Goal: Task Accomplishment & Management: Manage account settings

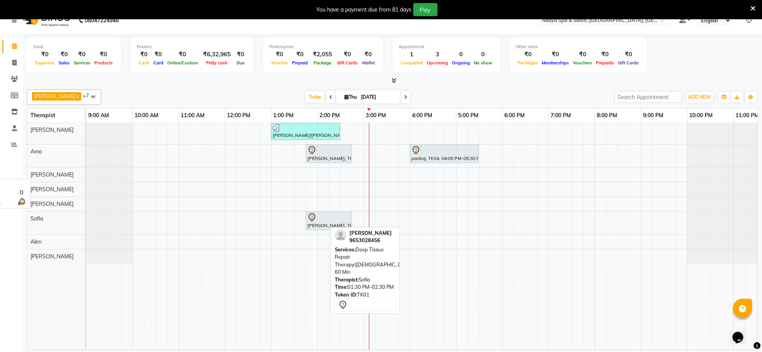
scroll to position [0, 13]
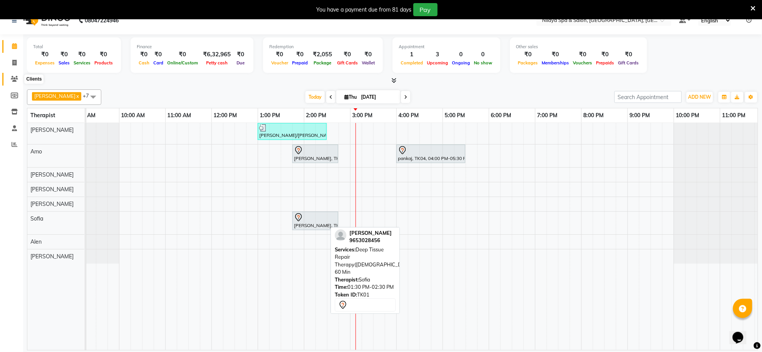
click at [8, 80] on span at bounding box center [14, 79] width 13 height 9
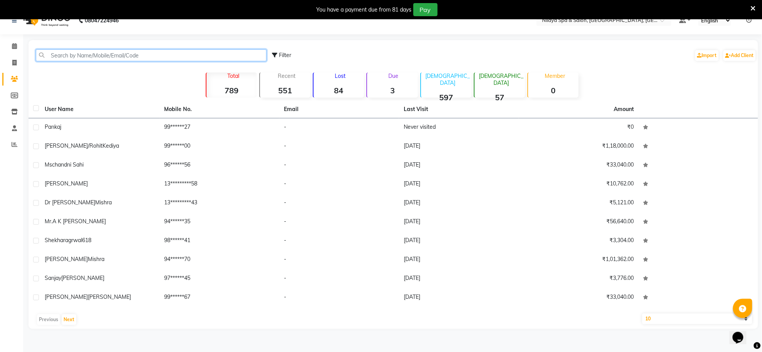
click at [91, 52] on input "text" at bounding box center [151, 55] width 231 height 12
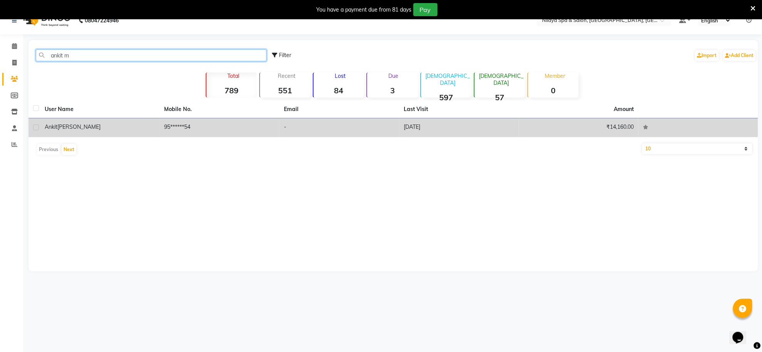
type input "ankit m"
click at [378, 124] on td "-" at bounding box center [339, 127] width 120 height 19
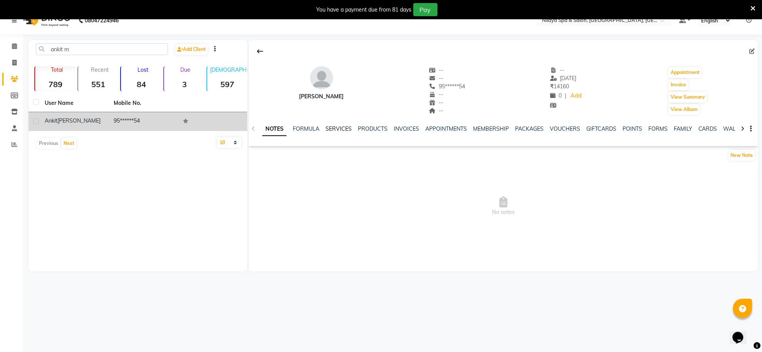
click at [348, 128] on link "SERVICES" at bounding box center [339, 128] width 26 height 7
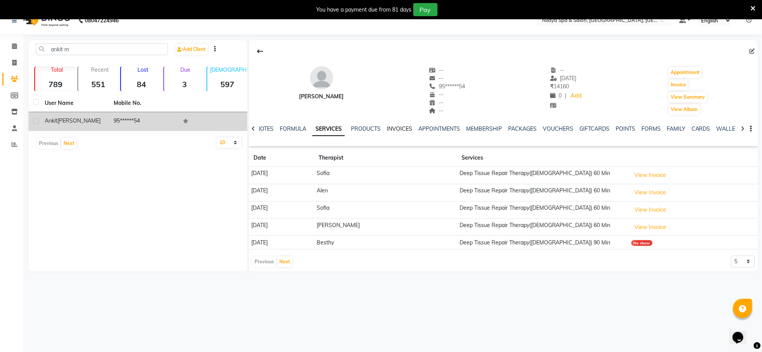
click at [400, 126] on link "INVOICES" at bounding box center [399, 128] width 25 height 7
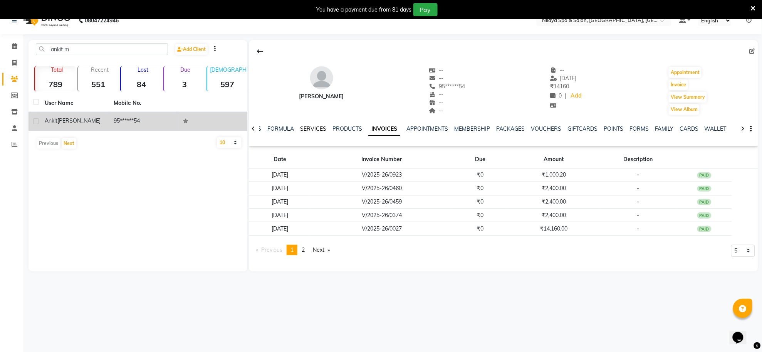
click at [317, 126] on link "SERVICES" at bounding box center [313, 128] width 26 height 7
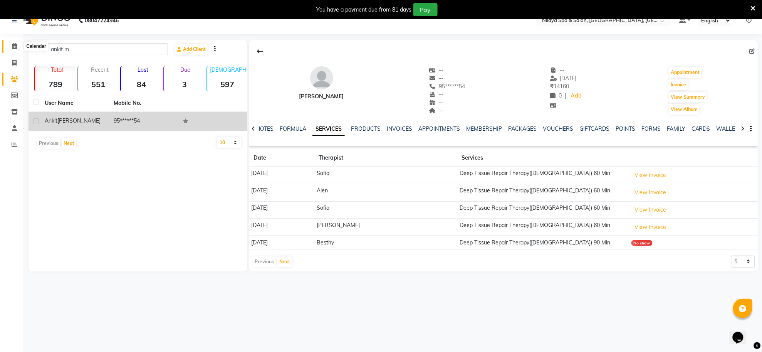
click at [16, 45] on icon at bounding box center [14, 46] width 5 height 6
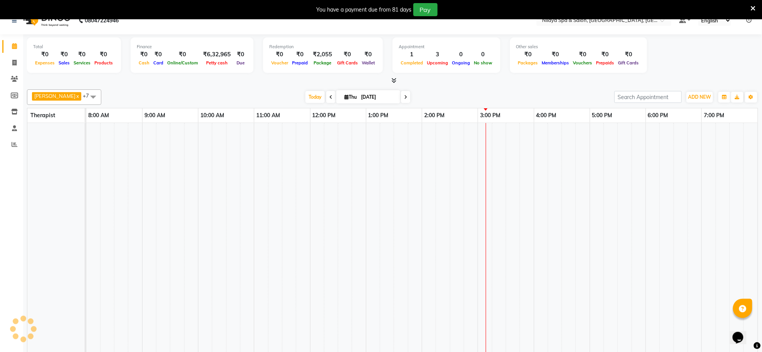
scroll to position [0, 22]
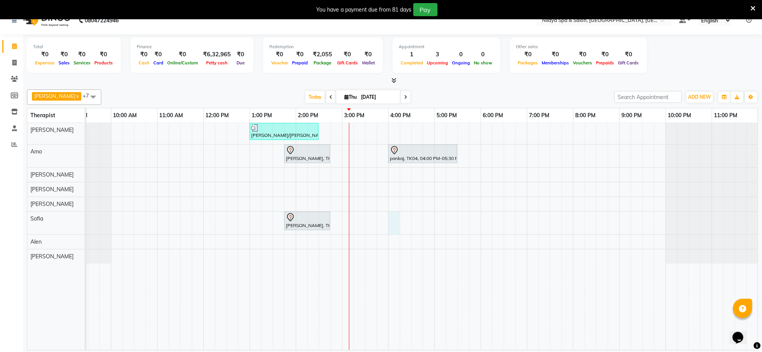
click at [392, 219] on div "[PERSON_NAME]/[PERSON_NAME], TK03, 01:00 PM-02:30 PM, Deep Tissue Repair Therap…" at bounding box center [412, 236] width 694 height 227
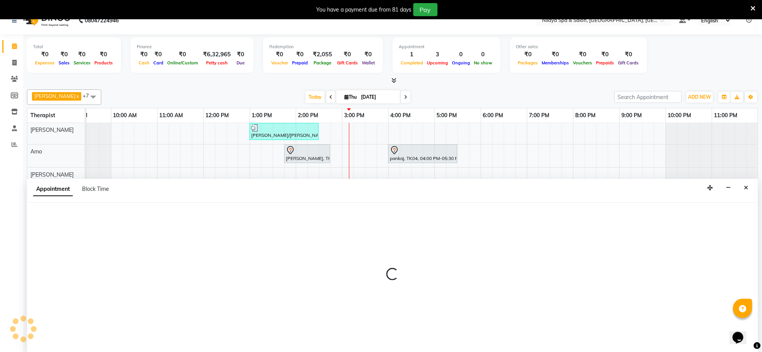
scroll to position [19, 0]
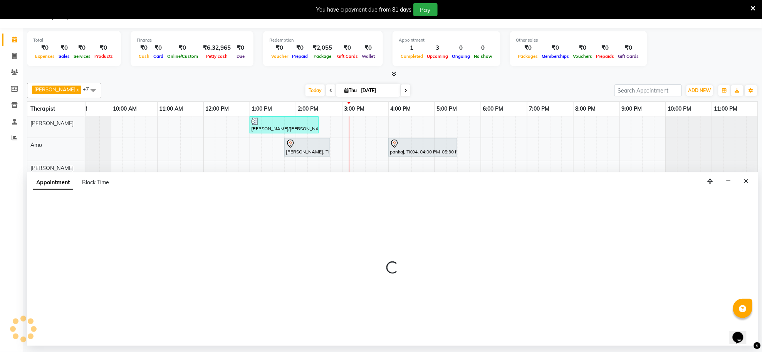
select select "84324"
select select "tentative"
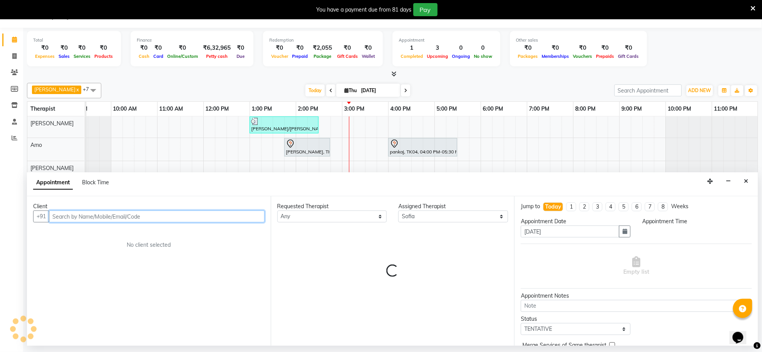
select select "960"
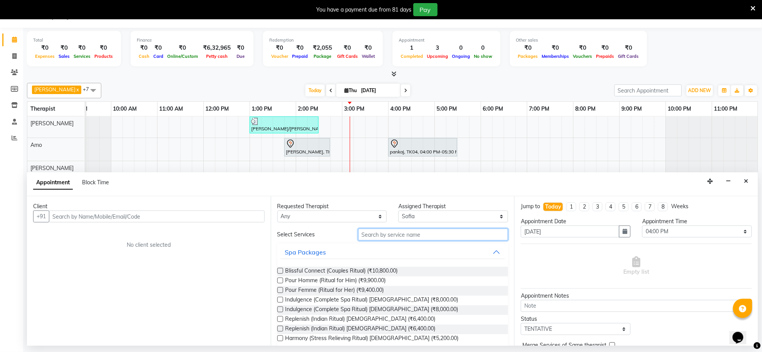
click at [393, 233] on input "text" at bounding box center [433, 235] width 150 height 12
click at [13, 71] on icon at bounding box center [14, 72] width 7 height 6
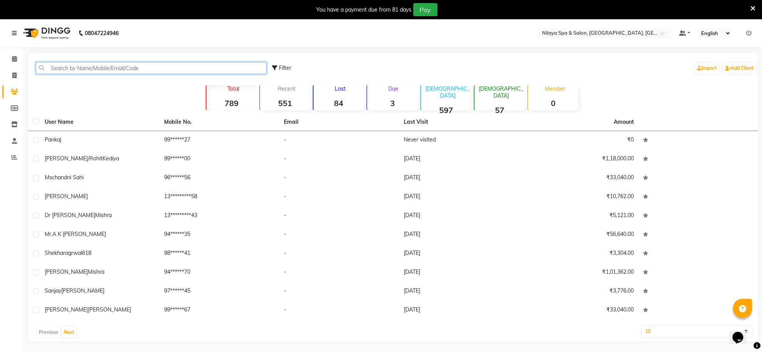
click at [91, 68] on input "text" at bounding box center [151, 68] width 231 height 12
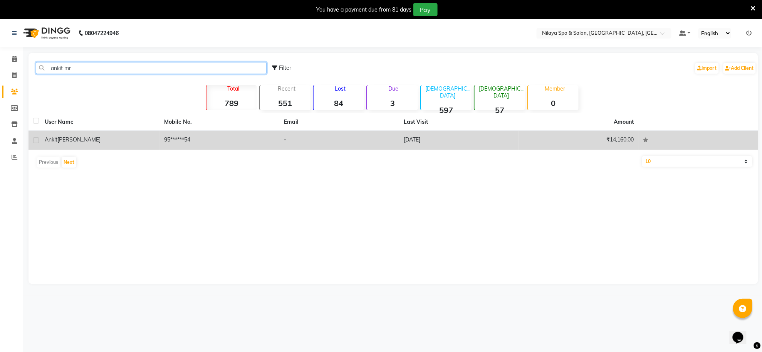
type input "ankit mr"
click at [429, 139] on td "[DATE]" at bounding box center [459, 140] width 120 height 19
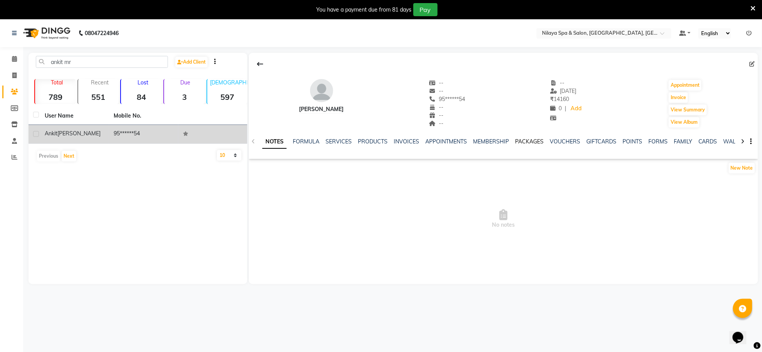
click at [515, 141] on link "PACKAGES" at bounding box center [529, 141] width 29 height 7
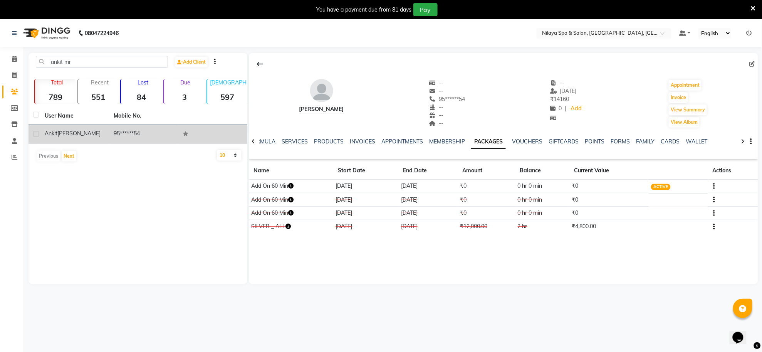
click at [426, 142] on ul "NOTES FORMULA SERVICES PRODUCTS INVOICES APPOINTMENTS MEMBERSHIP PACKAGES VOUCH…" at bounding box center [469, 142] width 489 height 8
click at [299, 139] on link "SERVICES" at bounding box center [295, 141] width 26 height 7
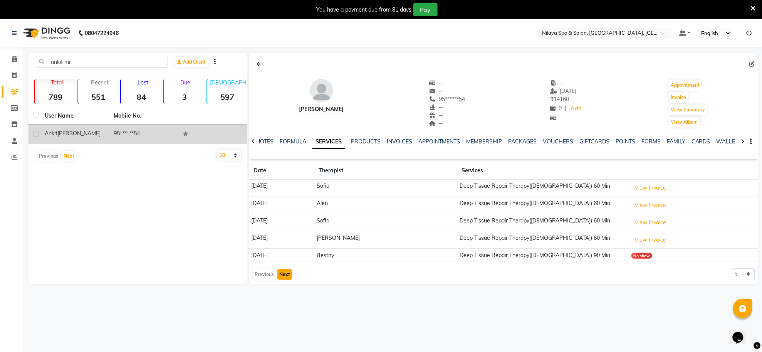
click at [280, 279] on button "Next" at bounding box center [284, 274] width 15 height 11
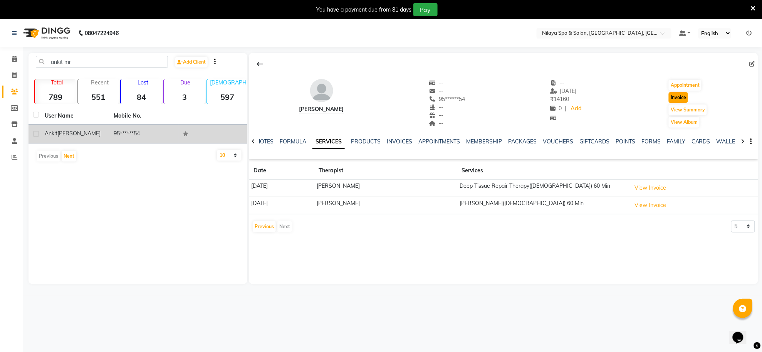
click at [682, 99] on button "Invoice" at bounding box center [678, 97] width 19 height 11
select select "service"
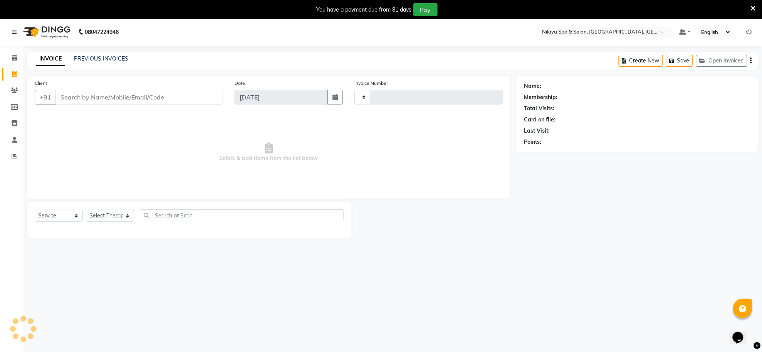
type input "1273"
select select "8283"
type input "95******54"
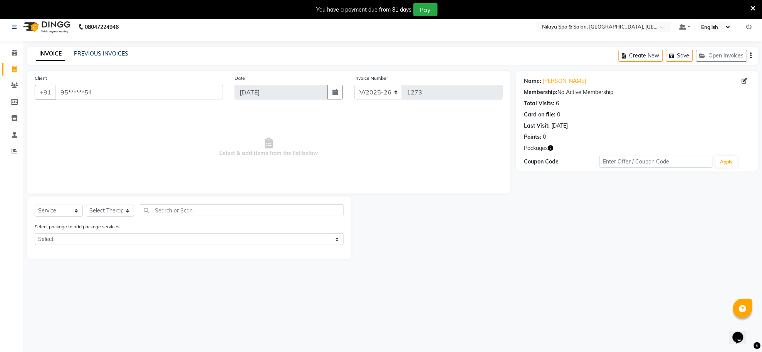
scroll to position [0, 0]
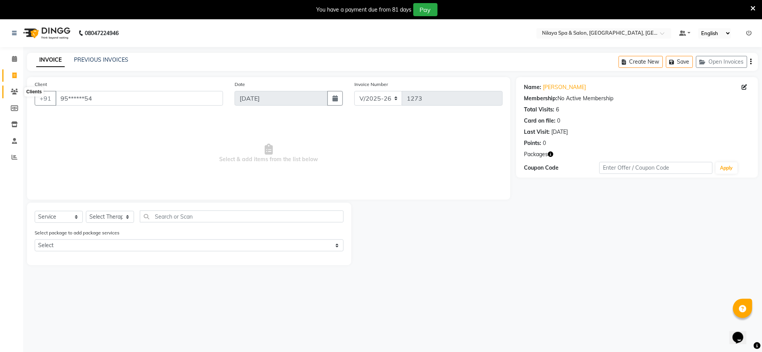
click at [11, 91] on icon at bounding box center [14, 92] width 7 height 6
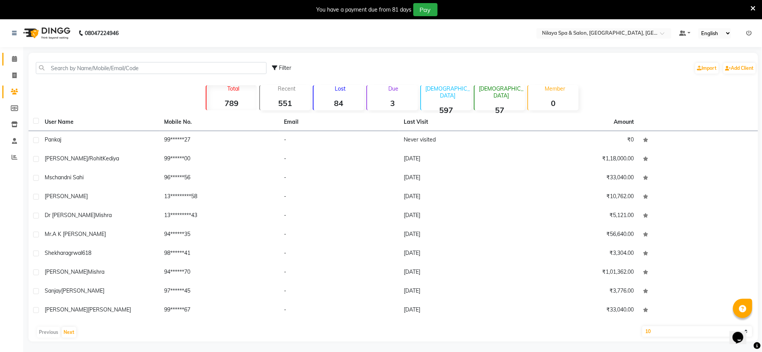
click at [11, 54] on link "Calendar" at bounding box center [11, 59] width 18 height 13
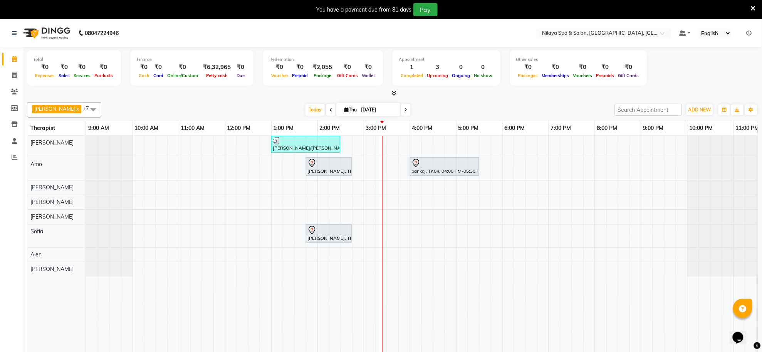
click at [329, 112] on icon at bounding box center [330, 110] width 3 height 5
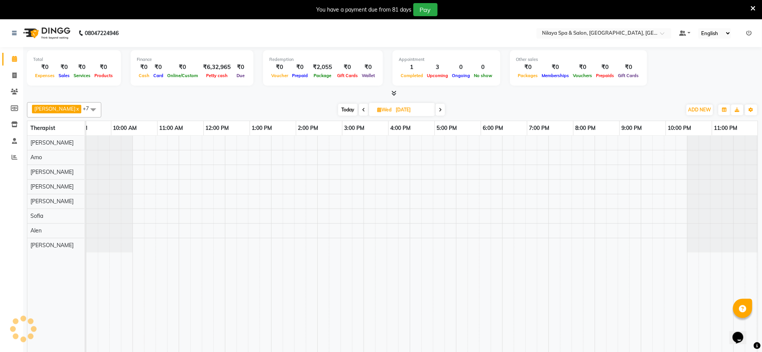
scroll to position [0, 22]
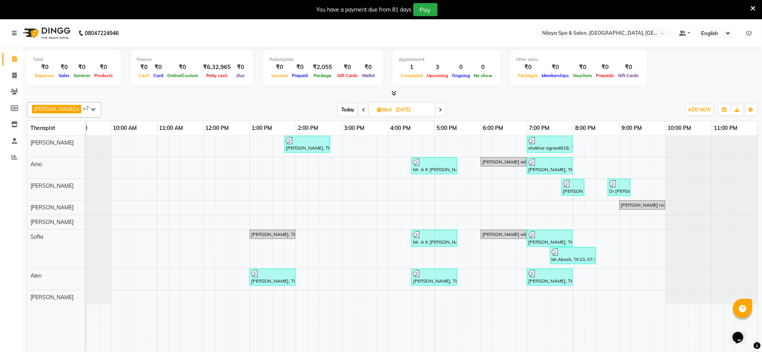
click at [362, 112] on icon at bounding box center [363, 110] width 3 height 5
type input "[DATE]"
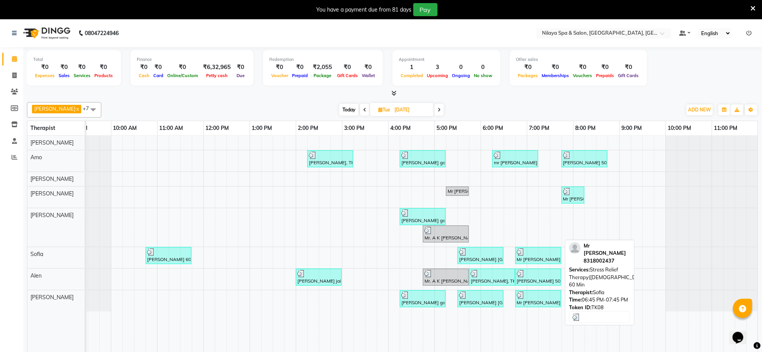
click at [546, 259] on div "Mr [PERSON_NAME], TK08, 06:45 PM-07:45 PM, Stress Relief Therapy([DEMOGRAPHIC_D…" at bounding box center [538, 255] width 44 height 15
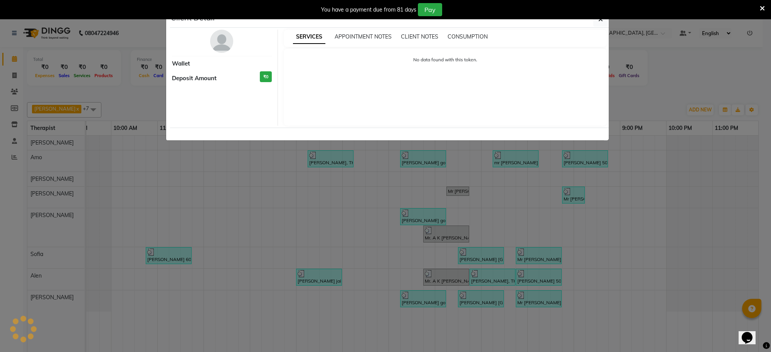
select select "3"
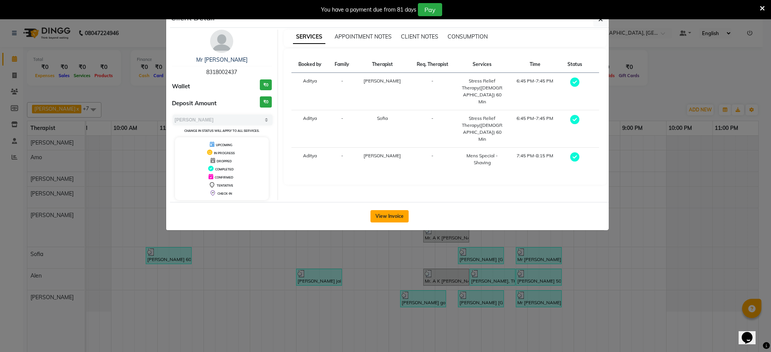
click at [395, 215] on button "View Invoice" at bounding box center [389, 216] width 38 height 12
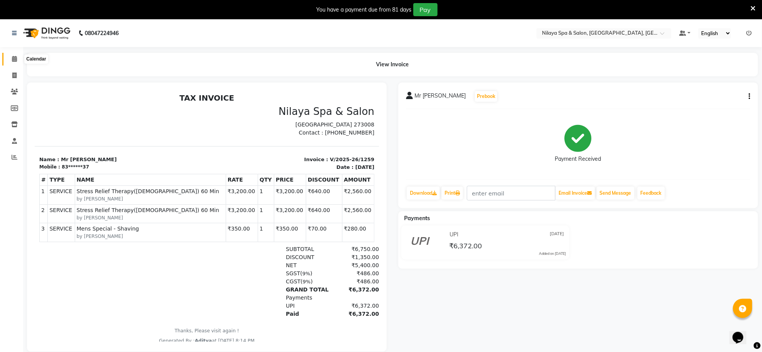
click at [13, 60] on icon at bounding box center [14, 59] width 5 height 6
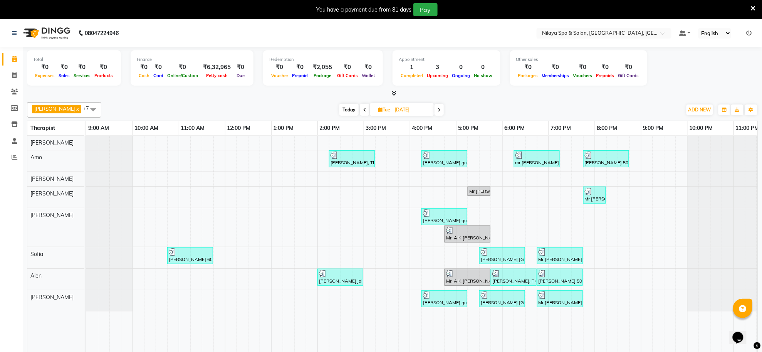
click at [340, 112] on span "Today" at bounding box center [349, 110] width 19 height 12
type input "[DATE]"
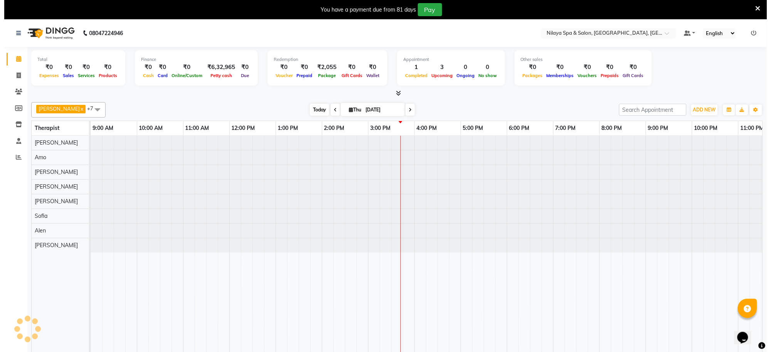
scroll to position [0, 22]
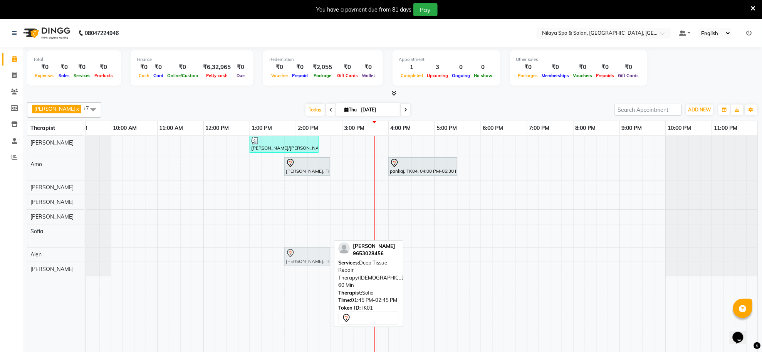
drag, startPoint x: 311, startPoint y: 230, endPoint x: 314, endPoint y: 247, distance: 17.7
click at [314, 247] on div "[PERSON_NAME]/[PERSON_NAME], TK03, 01:00 PM-02:30 PM, Deep Tissue Repair Therap…" at bounding box center [412, 249] width 694 height 227
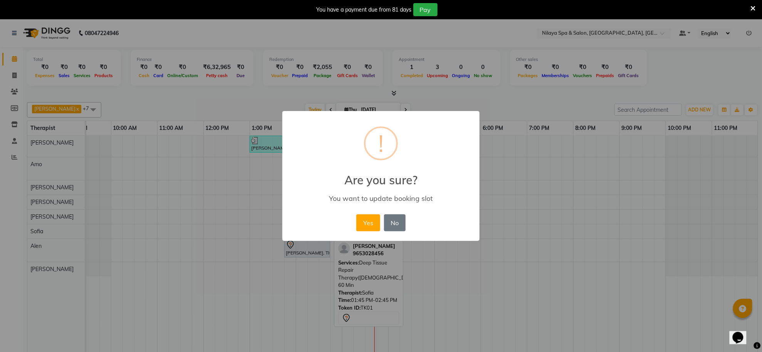
scroll to position [0, 13]
click at [373, 224] on button "Yes" at bounding box center [373, 222] width 24 height 17
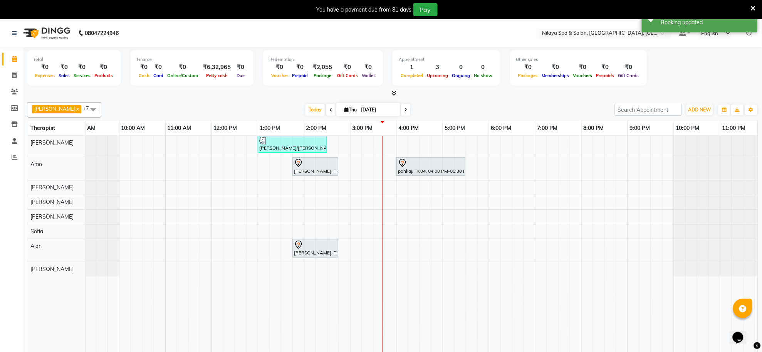
click at [388, 247] on div "[PERSON_NAME]/[PERSON_NAME], TK03, 01:00 PM-02:30 PM, Deep Tissue Repair Therap…" at bounding box center [420, 249] width 694 height 227
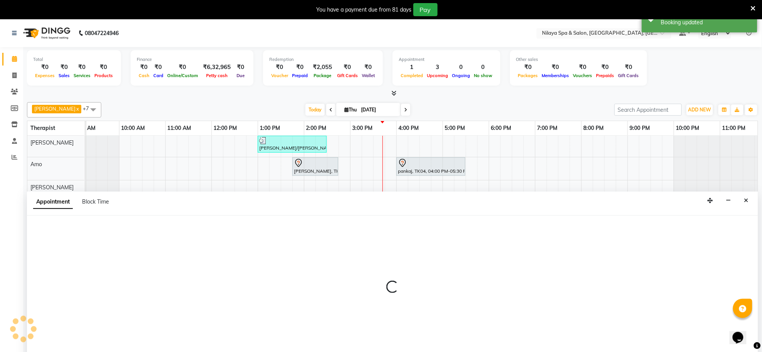
scroll to position [19, 0]
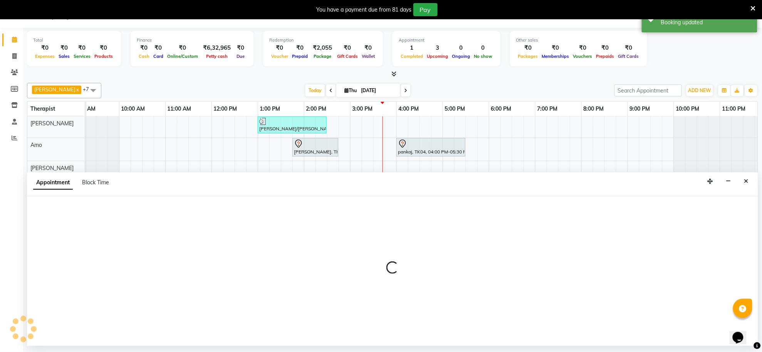
select select "84325"
select select "945"
select select "tentative"
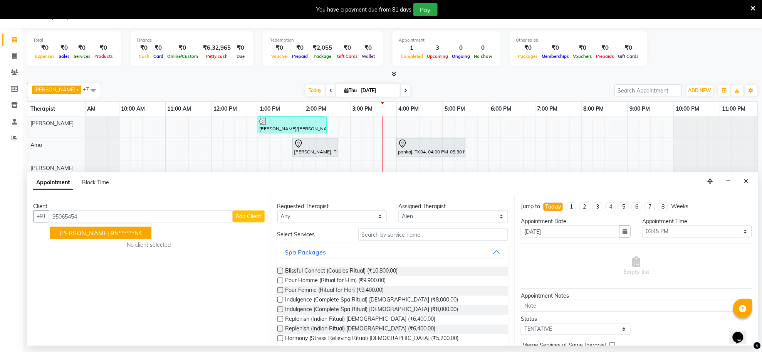
click at [94, 230] on span "[PERSON_NAME]" at bounding box center [84, 233] width 50 height 8
type input "95******54"
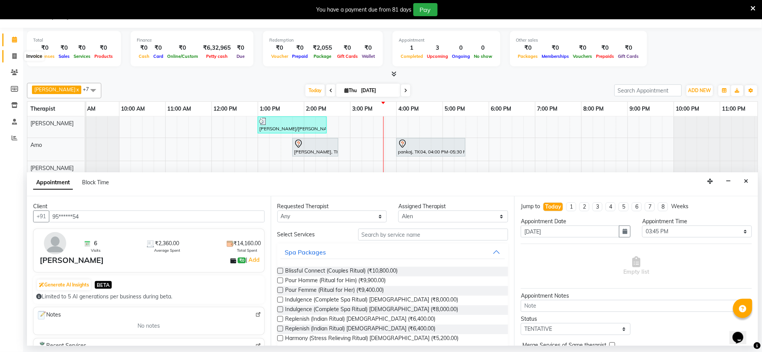
click at [11, 59] on span at bounding box center [14, 56] width 13 height 9
select select "service"
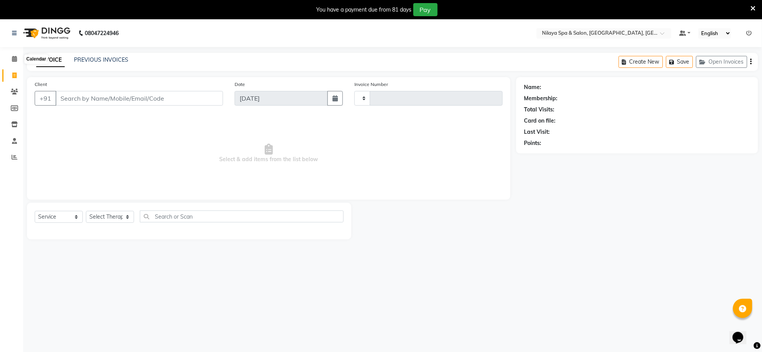
type input "1273"
select select "8283"
click at [13, 57] on icon at bounding box center [14, 59] width 5 height 6
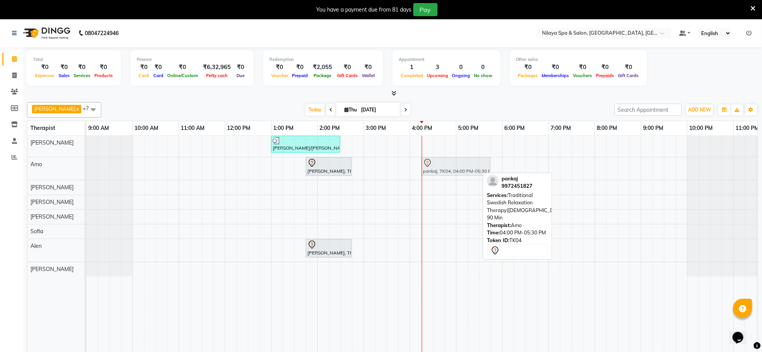
drag, startPoint x: 447, startPoint y: 171, endPoint x: 459, endPoint y: 174, distance: 12.1
click at [86, 174] on div "[PERSON_NAME], TK02, 01:45 PM-02:45 PM, Deep Tissue Repair Therapy([DEMOGRAPHIC…" at bounding box center [86, 168] width 0 height 23
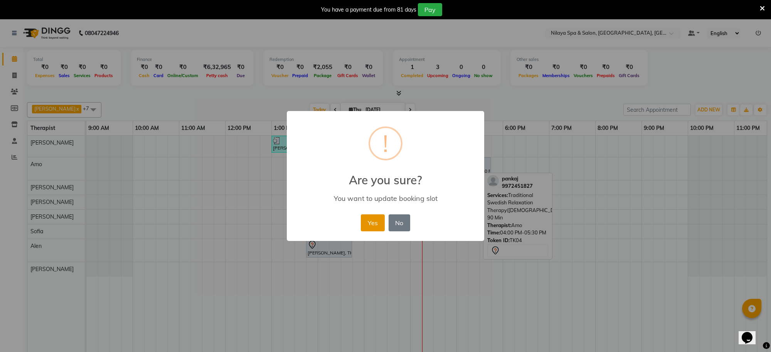
click at [376, 220] on button "Yes" at bounding box center [373, 222] width 24 height 17
